Goal: Check status: Check status

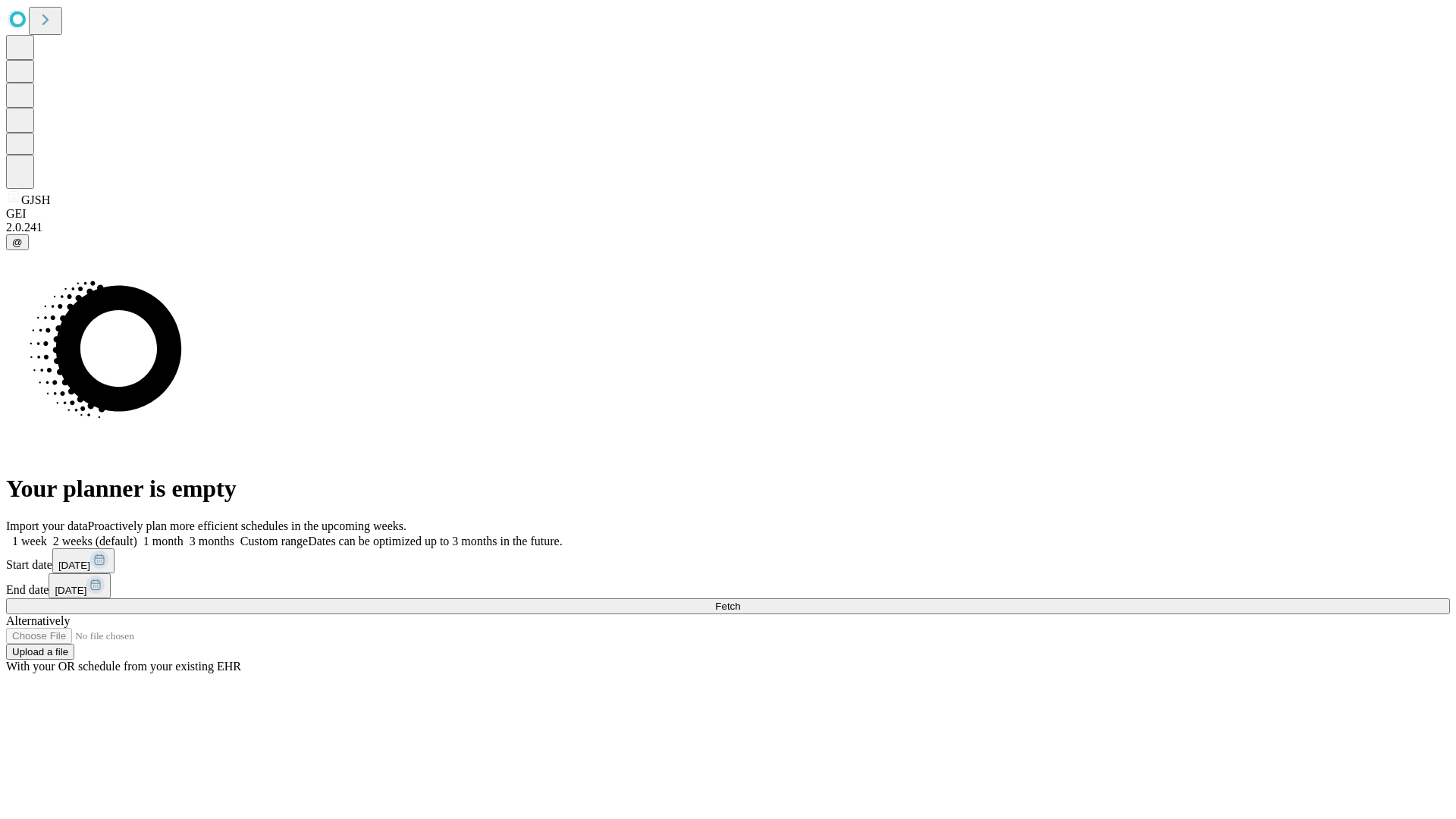
click at [740, 601] on span "Fetch" at bounding box center [728, 606] width 25 height 11
